Goal: Information Seeking & Learning: Understand process/instructions

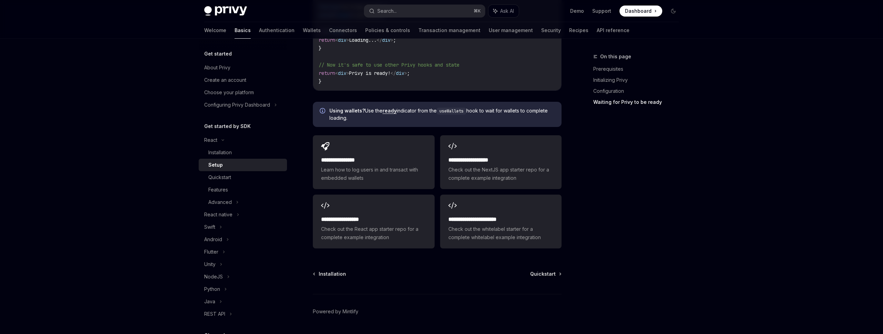
scroll to position [840, 0]
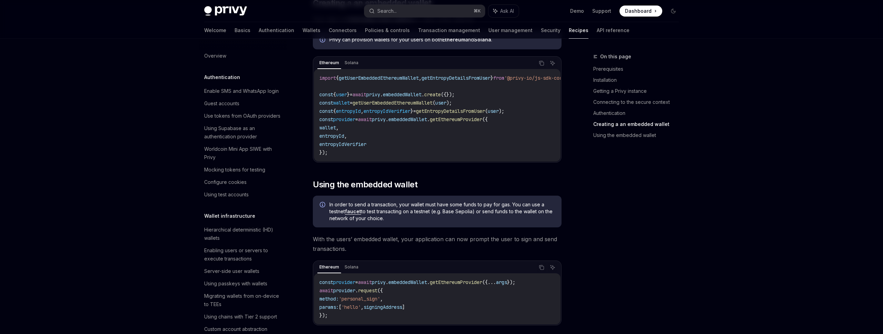
scroll to position [739, 0]
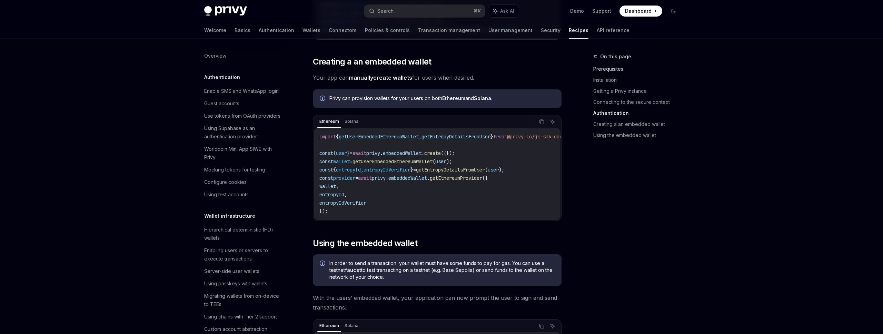
click at [611, 71] on link "Prerequisites" at bounding box center [639, 69] width 91 height 11
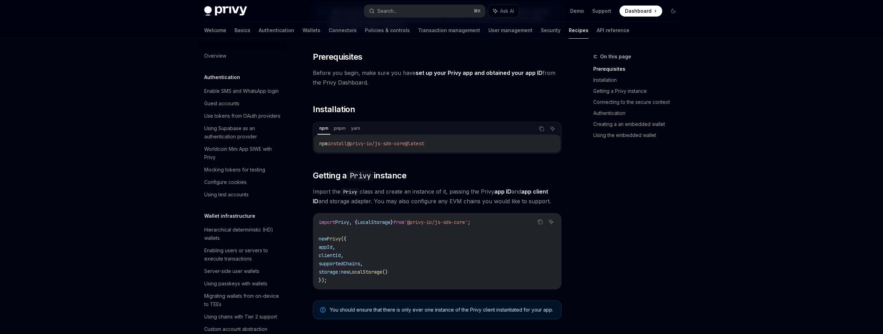
scroll to position [120, 0]
click at [326, 146] on span "npm" at bounding box center [324, 144] width 8 height 6
drag, startPoint x: 326, startPoint y: 146, endPoint x: 435, endPoint y: 147, distance: 108.4
click at [436, 147] on code "npm install @privy-io/js-sdk-core@latest" at bounding box center [438, 144] width 236 height 8
copy div "npm install @privy-io/js-sdk-core@latest"
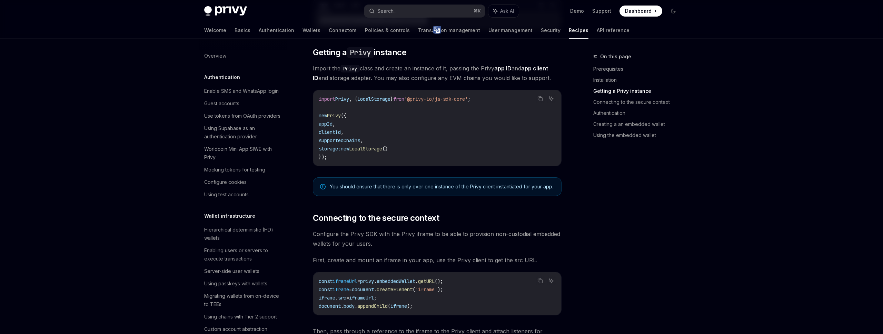
scroll to position [185, 0]
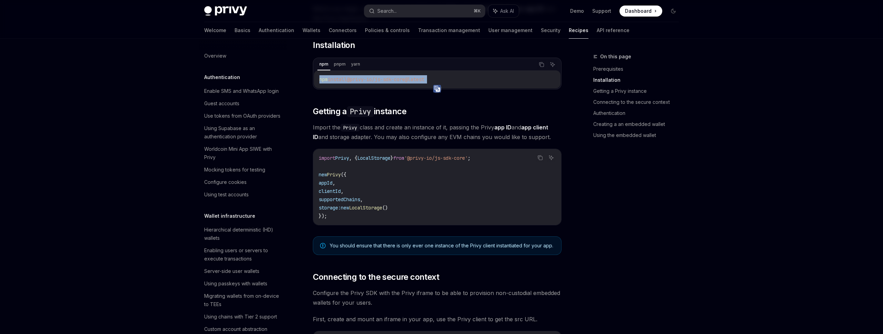
click at [326, 158] on span "import" at bounding box center [327, 158] width 17 height 6
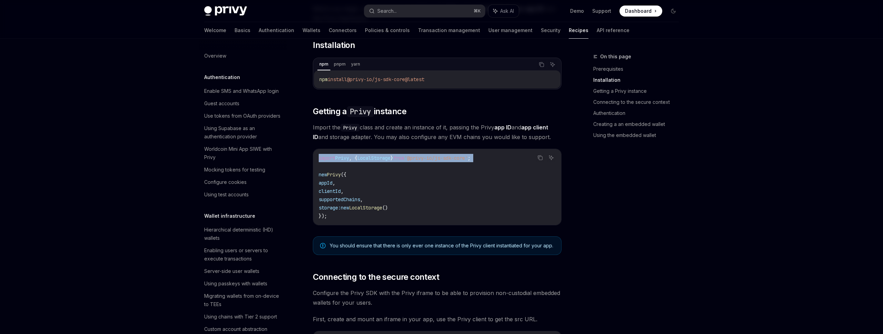
drag, startPoint x: 326, startPoint y: 158, endPoint x: 493, endPoint y: 159, distance: 167.4
click at [493, 159] on code "import Privy , { LocalStorage } from '@privy-io/js-sdk-core' ; new Privy ({ app…" at bounding box center [437, 187] width 237 height 66
copy code "import Privy , { LocalStorage } from '@privy-io/js-sdk-core' ;"
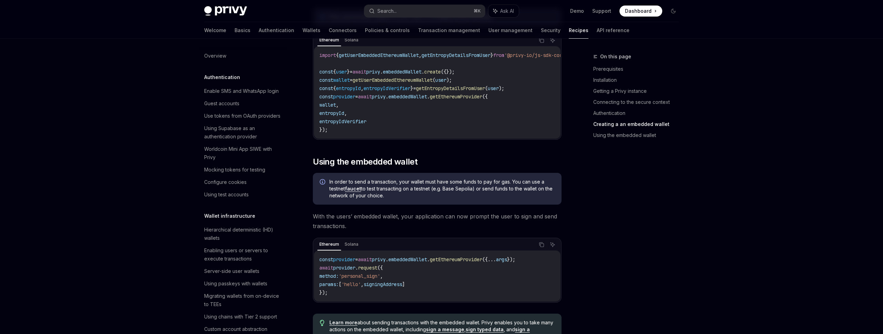
scroll to position [807, 0]
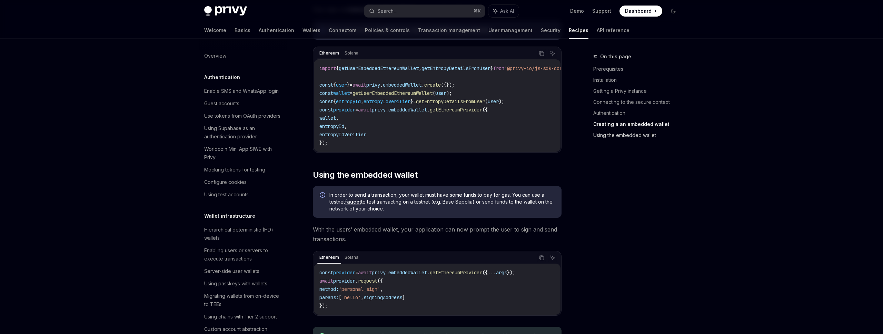
click at [614, 138] on link "Using the embedded wallet" at bounding box center [639, 135] width 91 height 11
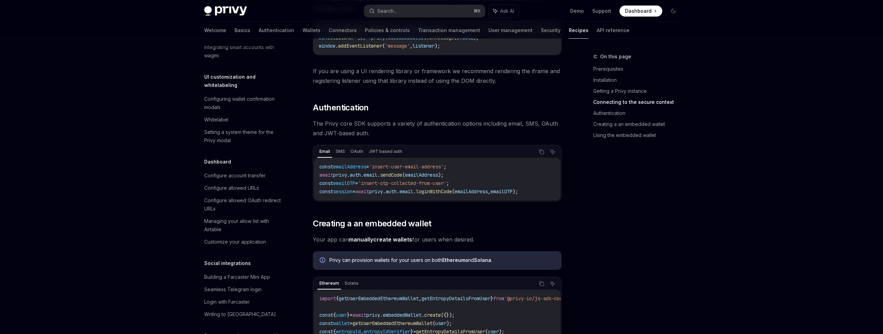
scroll to position [317, 0]
click at [512, 214] on div "The @privy-io/js-sdk-core library is a vanilla JavaScript library, intended for…" at bounding box center [437, 49] width 249 height 1078
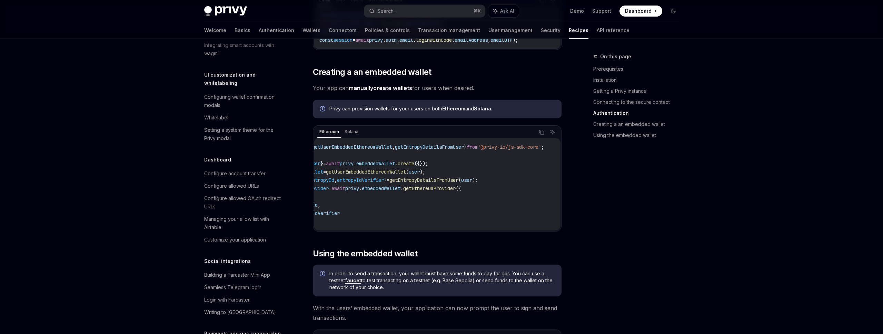
scroll to position [0, 51]
drag, startPoint x: 478, startPoint y: 148, endPoint x: 539, endPoint y: 148, distance: 60.7
click at [539, 148] on span "'@privy-io/js-sdk-core'" at bounding box center [510, 147] width 64 height 6
copy span "@privy-io/js-sdk-core"
